Goal: Information Seeking & Learning: Learn about a topic

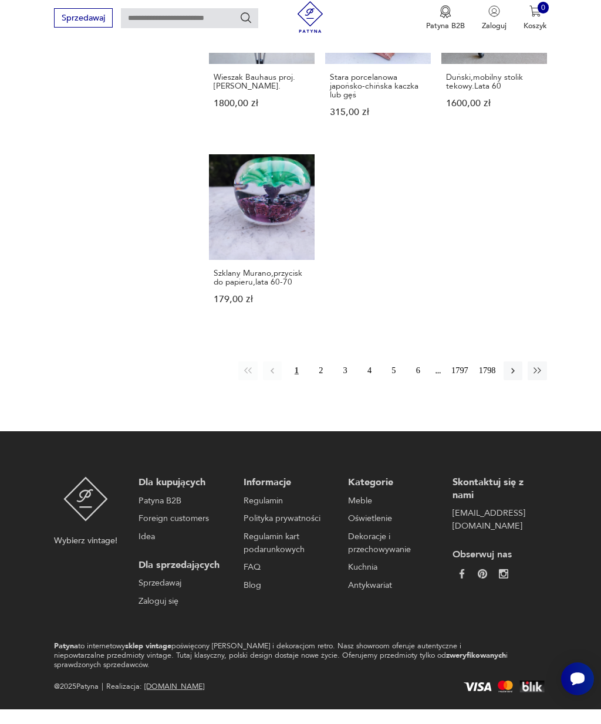
scroll to position [1230, 0]
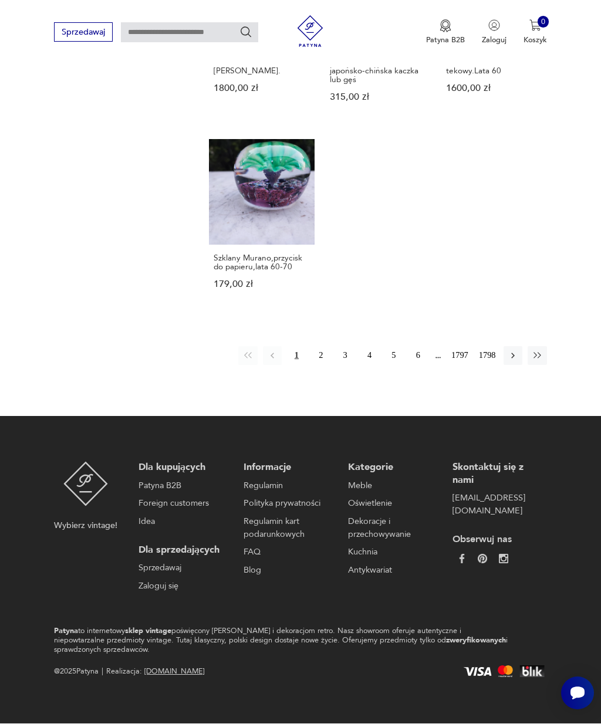
click at [317, 360] on button "2" at bounding box center [321, 356] width 19 height 19
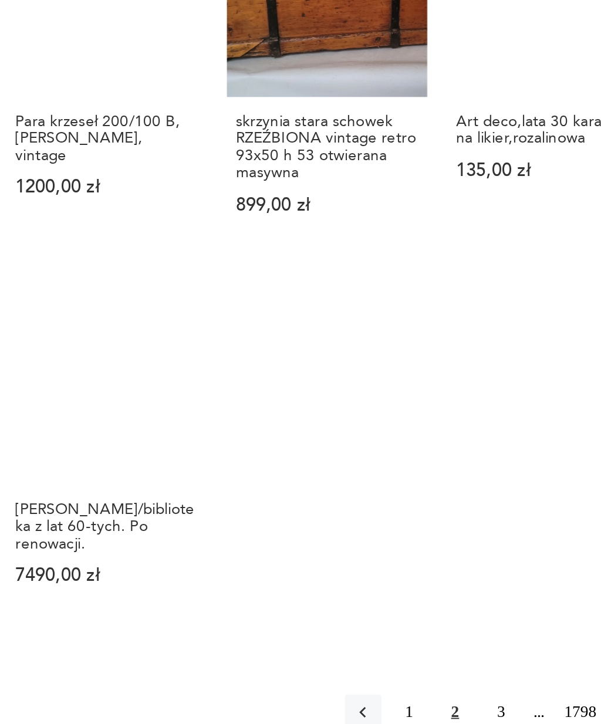
scroll to position [1029, 0]
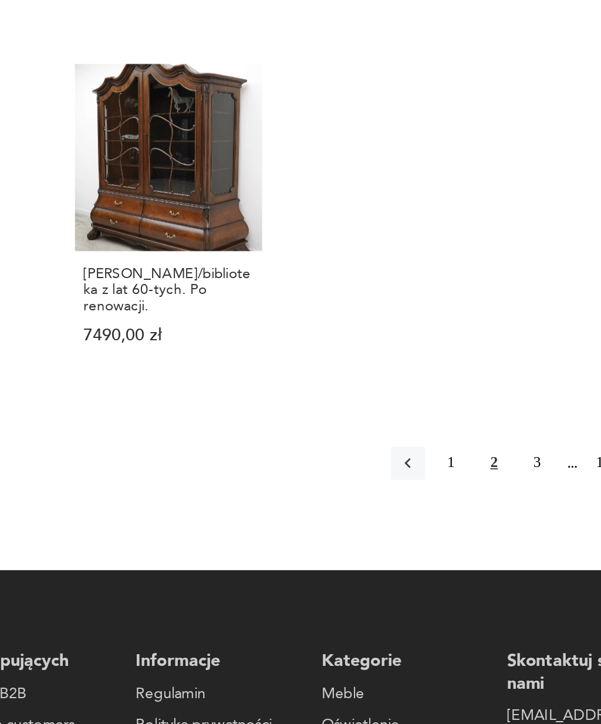
click at [460, 518] on button "3" at bounding box center [469, 527] width 19 height 19
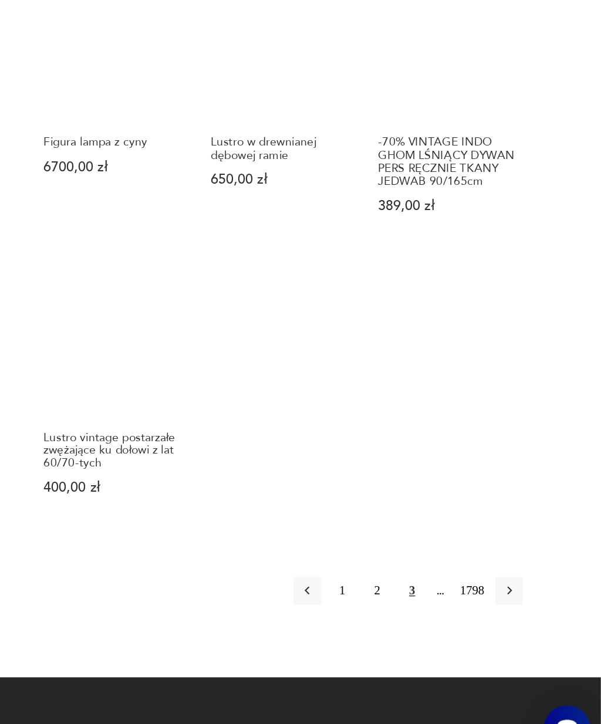
scroll to position [1079, 0]
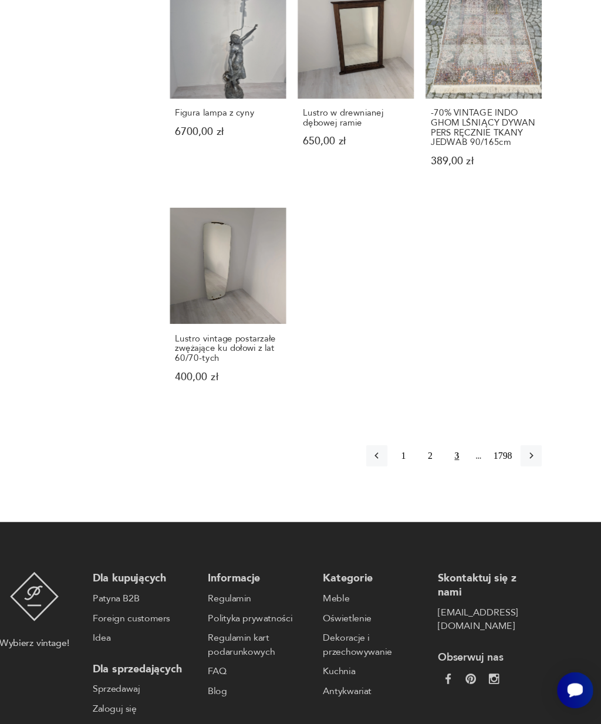
click at [528, 471] on button "button" at bounding box center [537, 480] width 19 height 19
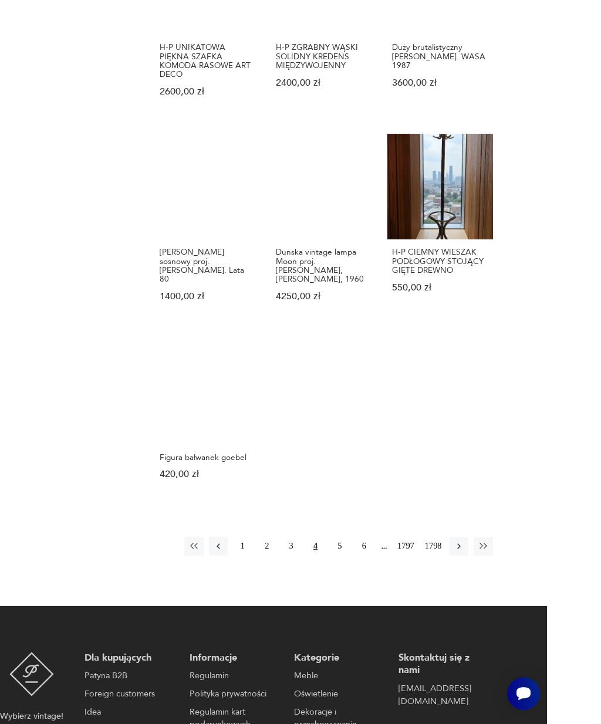
scroll to position [1054, 0]
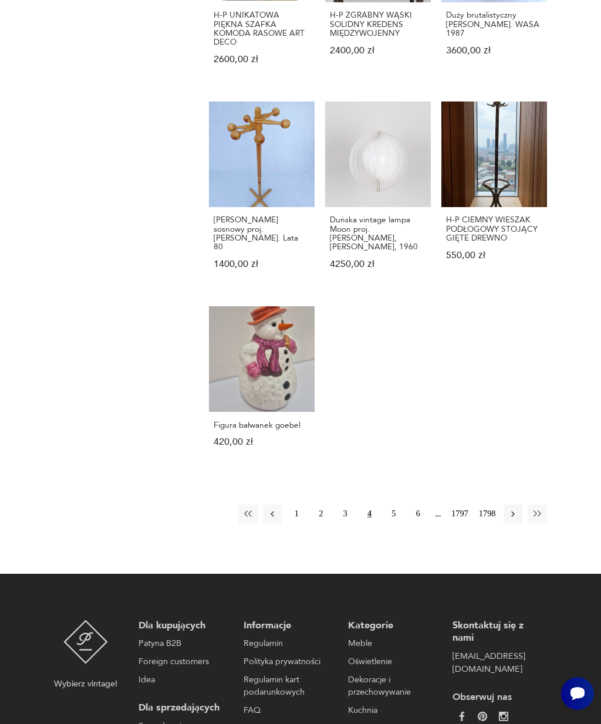
click at [386, 524] on button "5" at bounding box center [393, 514] width 19 height 19
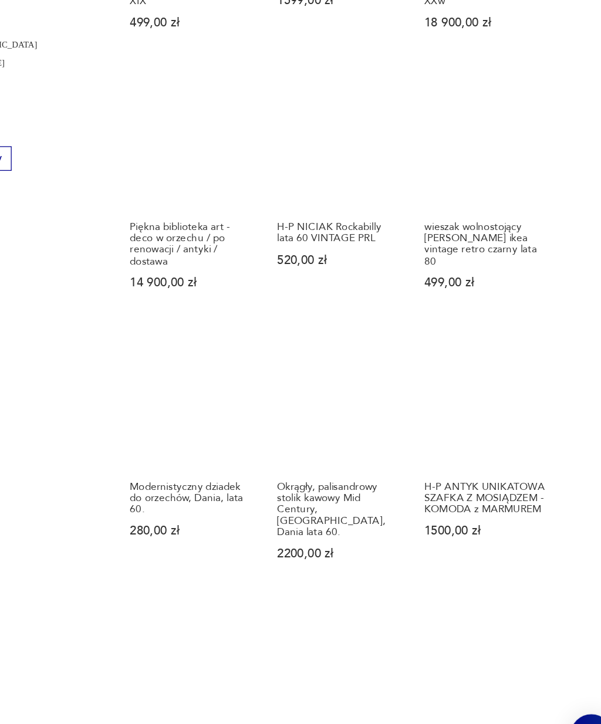
scroll to position [562, 0]
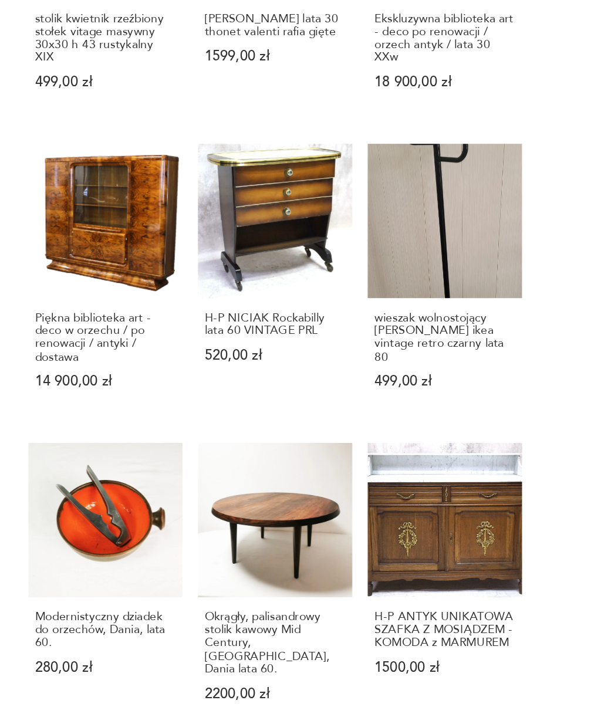
click at [446, 268] on h3 "wieszak wolnostojący [PERSON_NAME] ikea vintage retro czarny lata 80" at bounding box center [494, 286] width 96 height 36
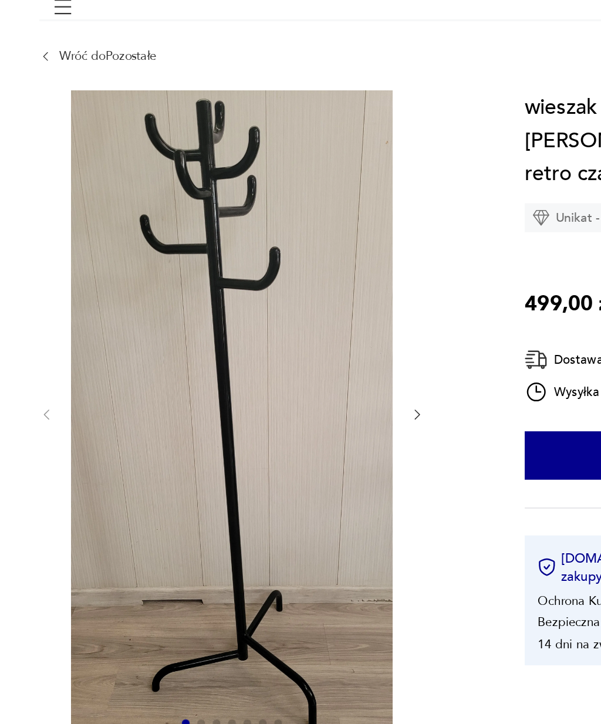
click at [280, 351] on icon "button" at bounding box center [284, 355] width 9 height 9
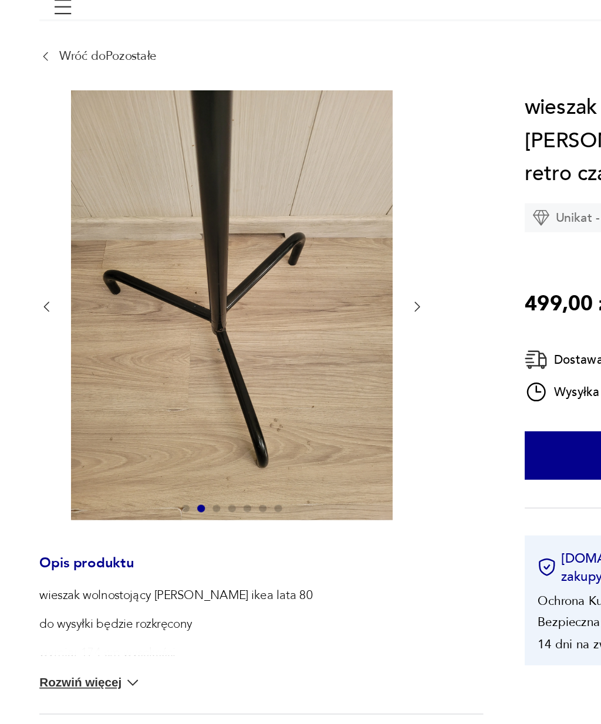
click at [258, 180] on div at bounding box center [171, 290] width 235 height 264
click at [280, 285] on icon "button" at bounding box center [284, 289] width 9 height 9
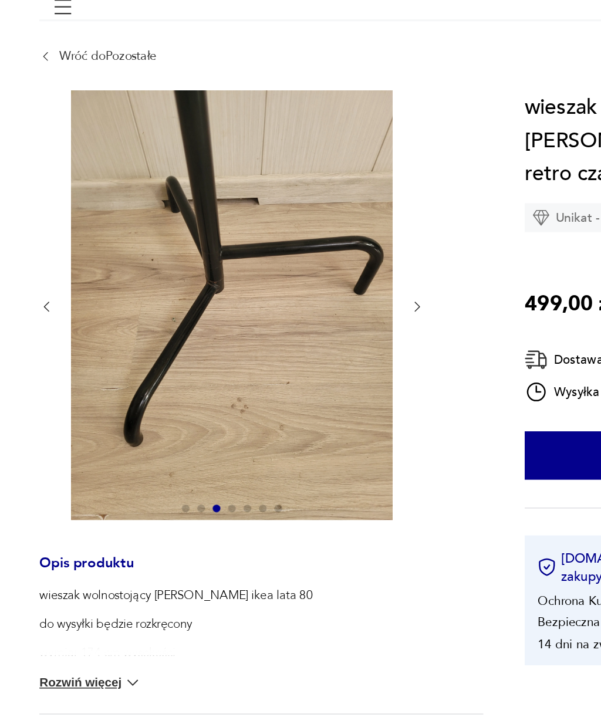
click at [280, 285] on button "button" at bounding box center [284, 290] width 9 height 11
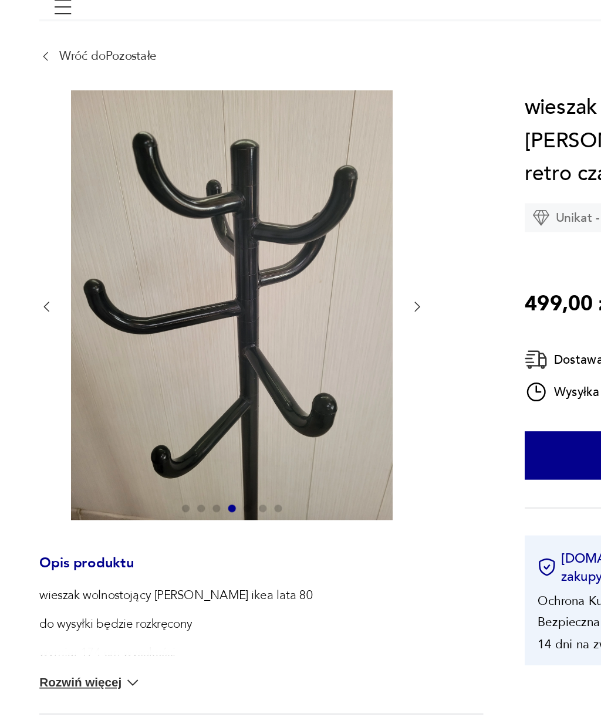
click at [280, 285] on icon "button" at bounding box center [284, 289] width 9 height 9
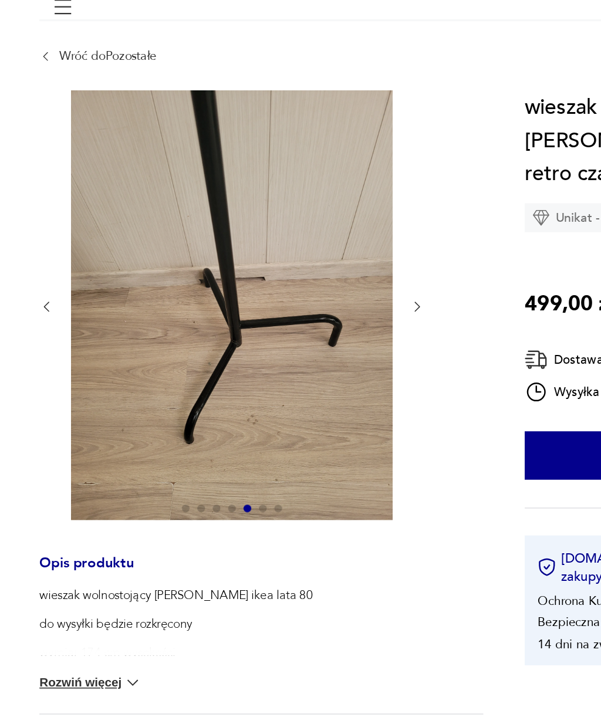
click at [283, 287] on icon "button" at bounding box center [285, 290] width 4 height 6
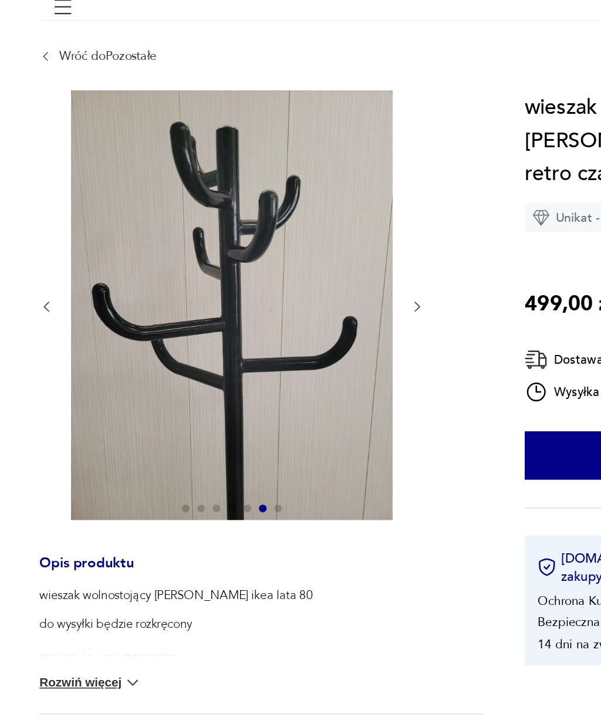
click at [283, 287] on icon "button" at bounding box center [285, 290] width 4 height 6
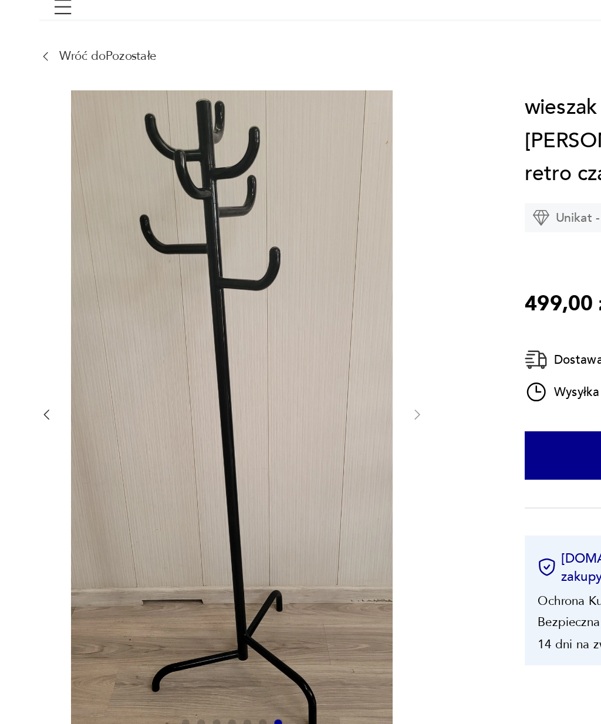
click at [257, 186] on div at bounding box center [171, 355] width 235 height 394
click at [256, 188] on div at bounding box center [171, 355] width 235 height 394
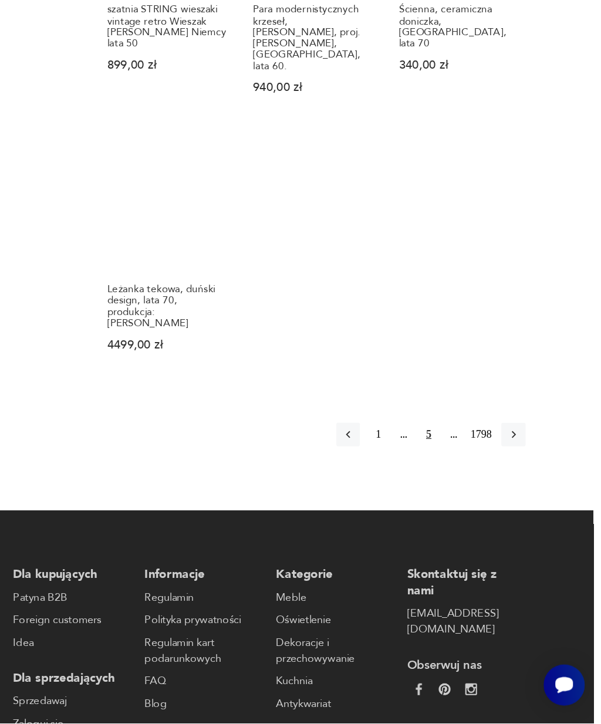
scroll to position [1150, 0]
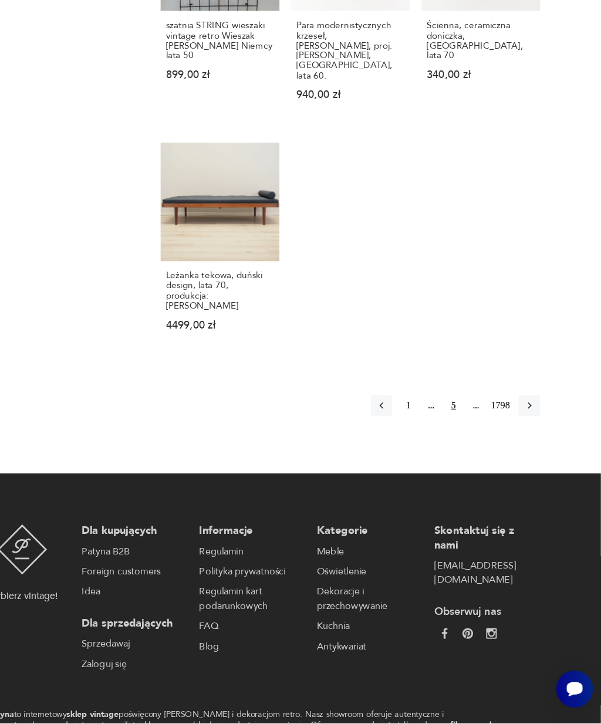
click at [528, 432] on button "button" at bounding box center [537, 441] width 19 height 19
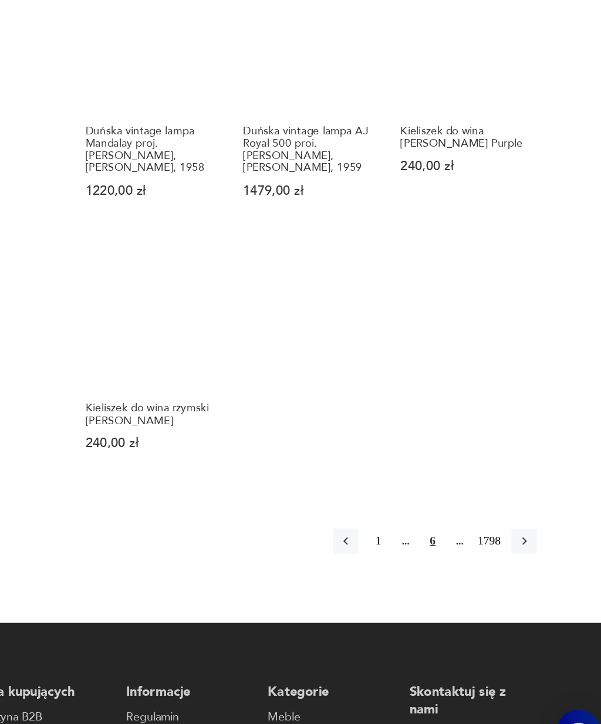
scroll to position [1055, 0]
